Goal: Information Seeking & Learning: Get advice/opinions

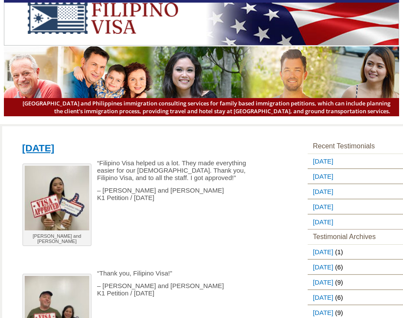
click at [162, 232] on div "[PERSON_NAME] and [PERSON_NAME] “Filipino Visa helped us a lot. They made every…" at bounding box center [148, 265] width 262 height 213
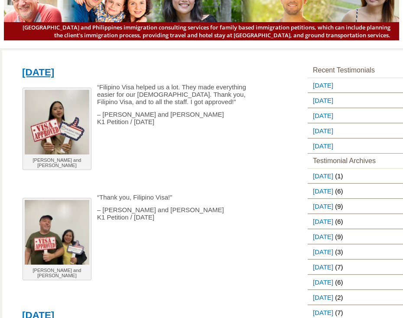
scroll to position [87, 0]
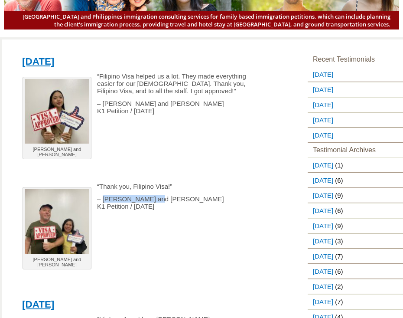
drag, startPoint x: 103, startPoint y: 201, endPoint x: 188, endPoint y: 201, distance: 84.9
click at [188, 201] on p "– [PERSON_NAME] and [PERSON_NAME] K1 Petition / [DATE]" at bounding box center [141, 202] width 249 height 15
click at [185, 235] on p at bounding box center [141, 230] width 249 height 7
drag, startPoint x: 186, startPoint y: 188, endPoint x: 97, endPoint y: 186, distance: 89.7
click at [97, 186] on p "“Thank you, Filipino Visa!”" at bounding box center [141, 185] width 249 height 7
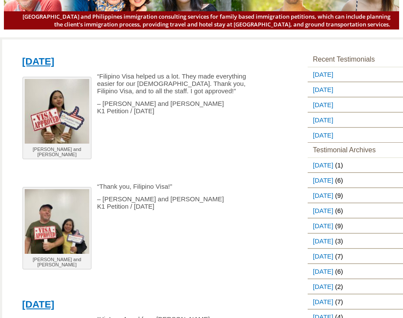
click at [147, 238] on div "[PERSON_NAME] and [PERSON_NAME] “Filipino Visa helped us a lot. They made every…" at bounding box center [148, 178] width 262 height 213
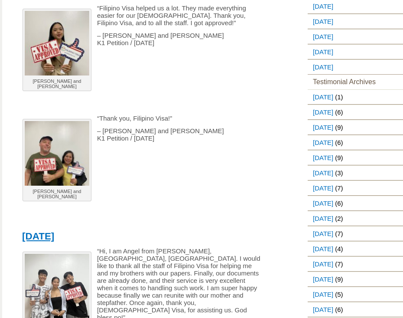
scroll to position [173, 0]
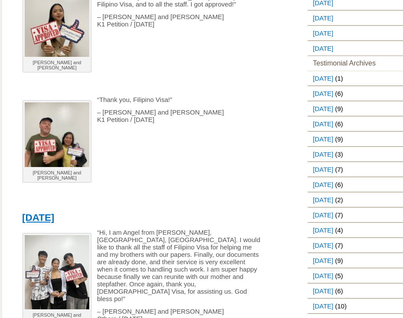
click at [220, 185] on p at bounding box center [141, 182] width 249 height 7
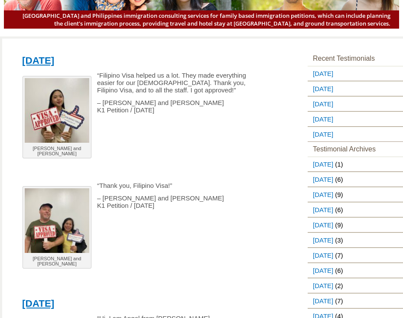
scroll to position [87, 0]
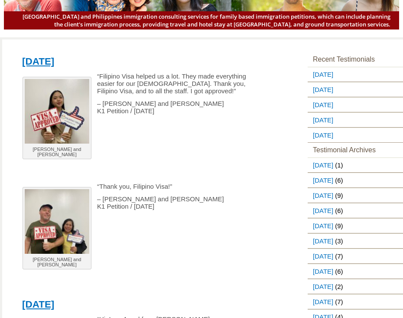
click at [185, 220] on p at bounding box center [141, 218] width 249 height 7
click at [185, 240] on div "[PERSON_NAME] and [PERSON_NAME] “Filipino Visa helped us a lot. They made every…" at bounding box center [148, 178] width 262 height 213
click at [185, 252] on div "[PERSON_NAME] and [PERSON_NAME] “Filipino Visa helped us a lot. They made every…" at bounding box center [148, 178] width 262 height 213
